Goal: Task Accomplishment & Management: Manage account settings

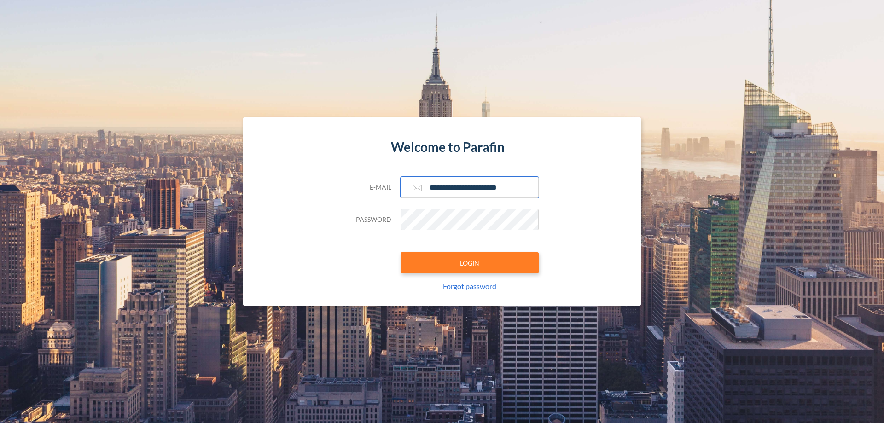
type input "**********"
click at [469, 263] on button "LOGIN" at bounding box center [469, 262] width 138 height 21
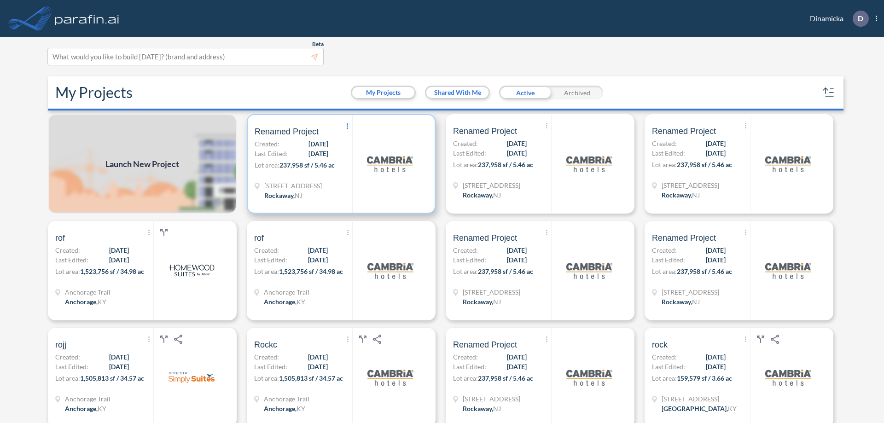
scroll to position [2, 0]
